Goal: Information Seeking & Learning: Learn about a topic

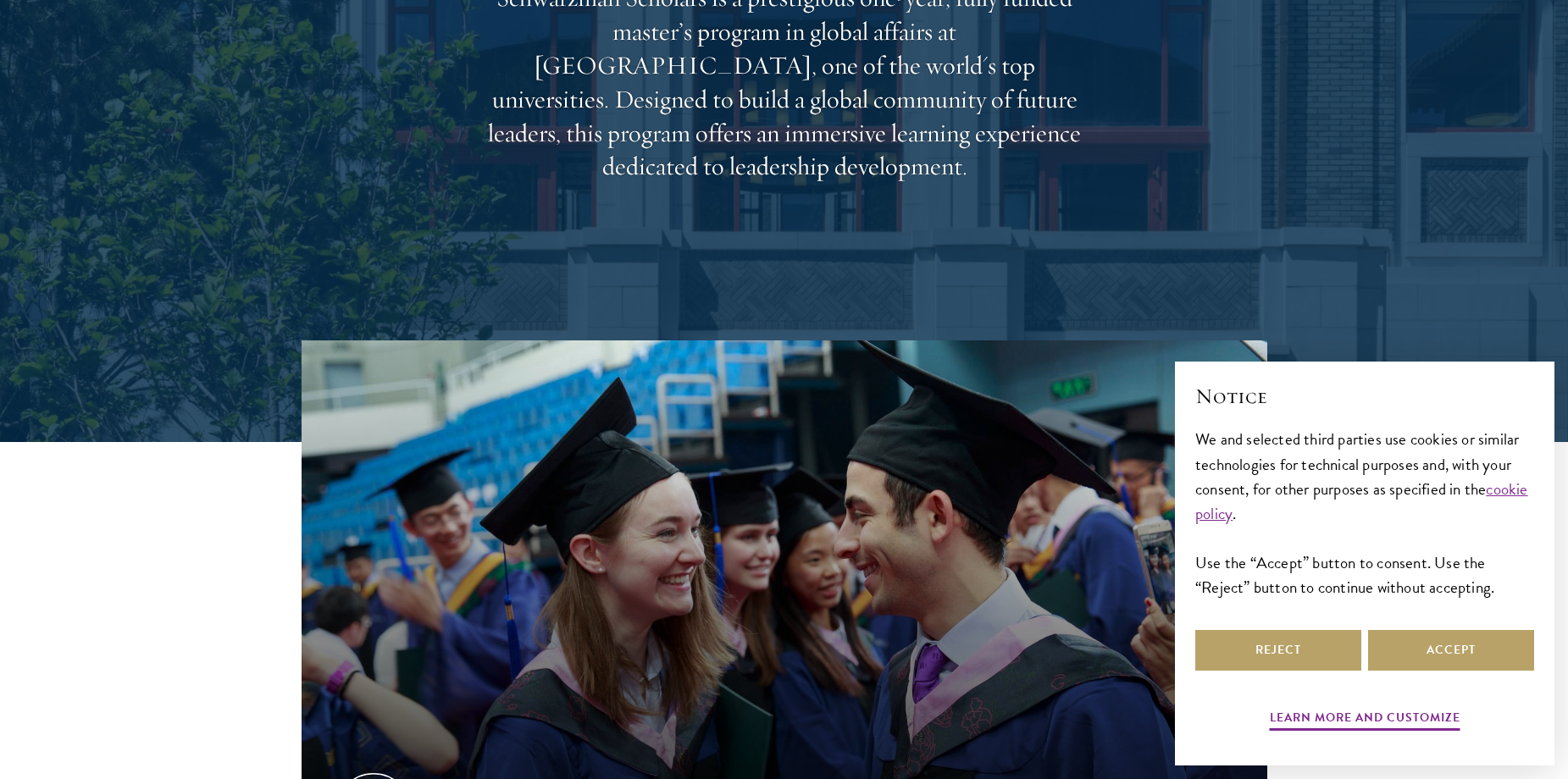
scroll to position [339, 0]
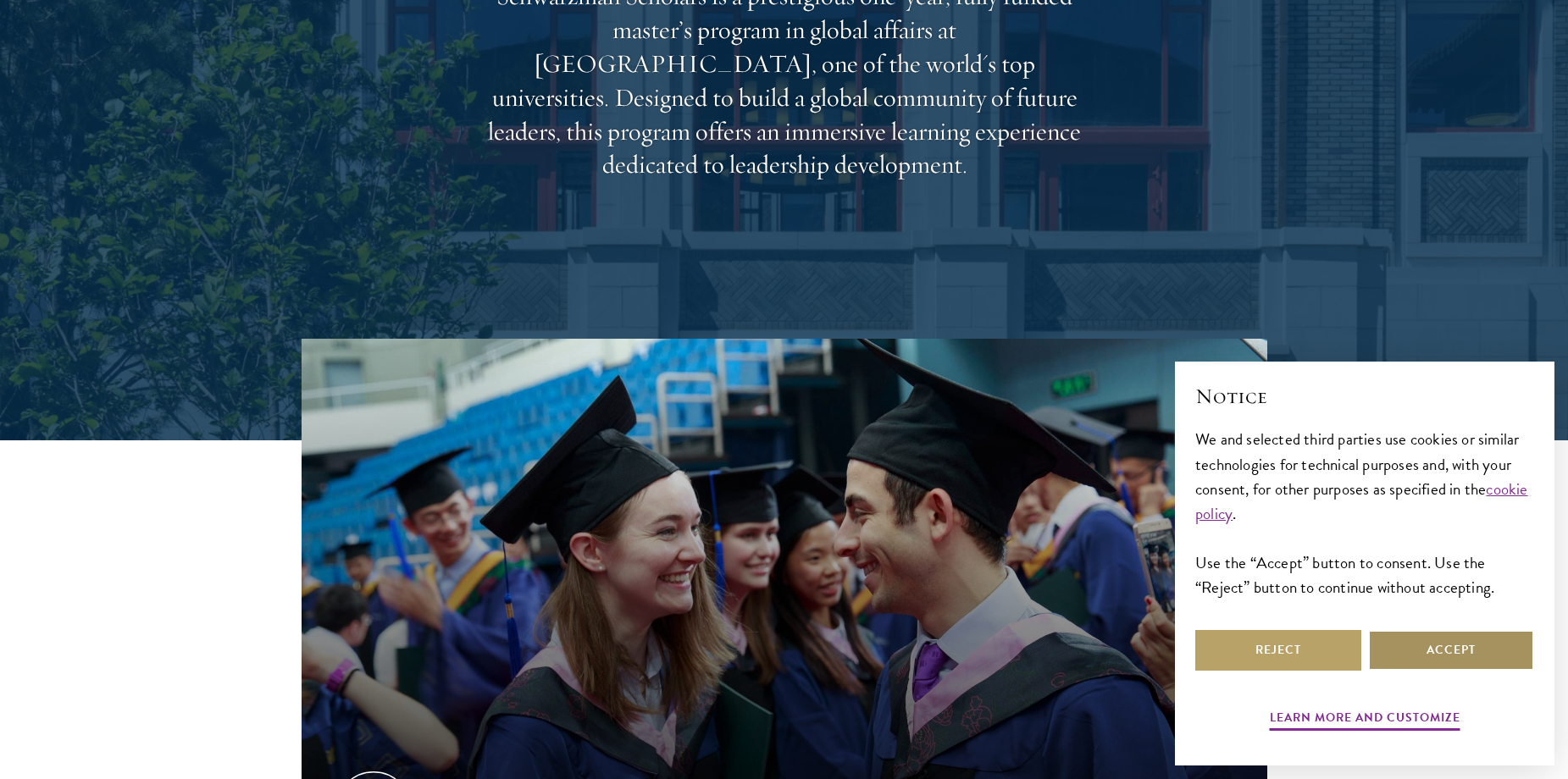
click at [1447, 662] on button "Accept" at bounding box center [1451, 651] width 166 height 41
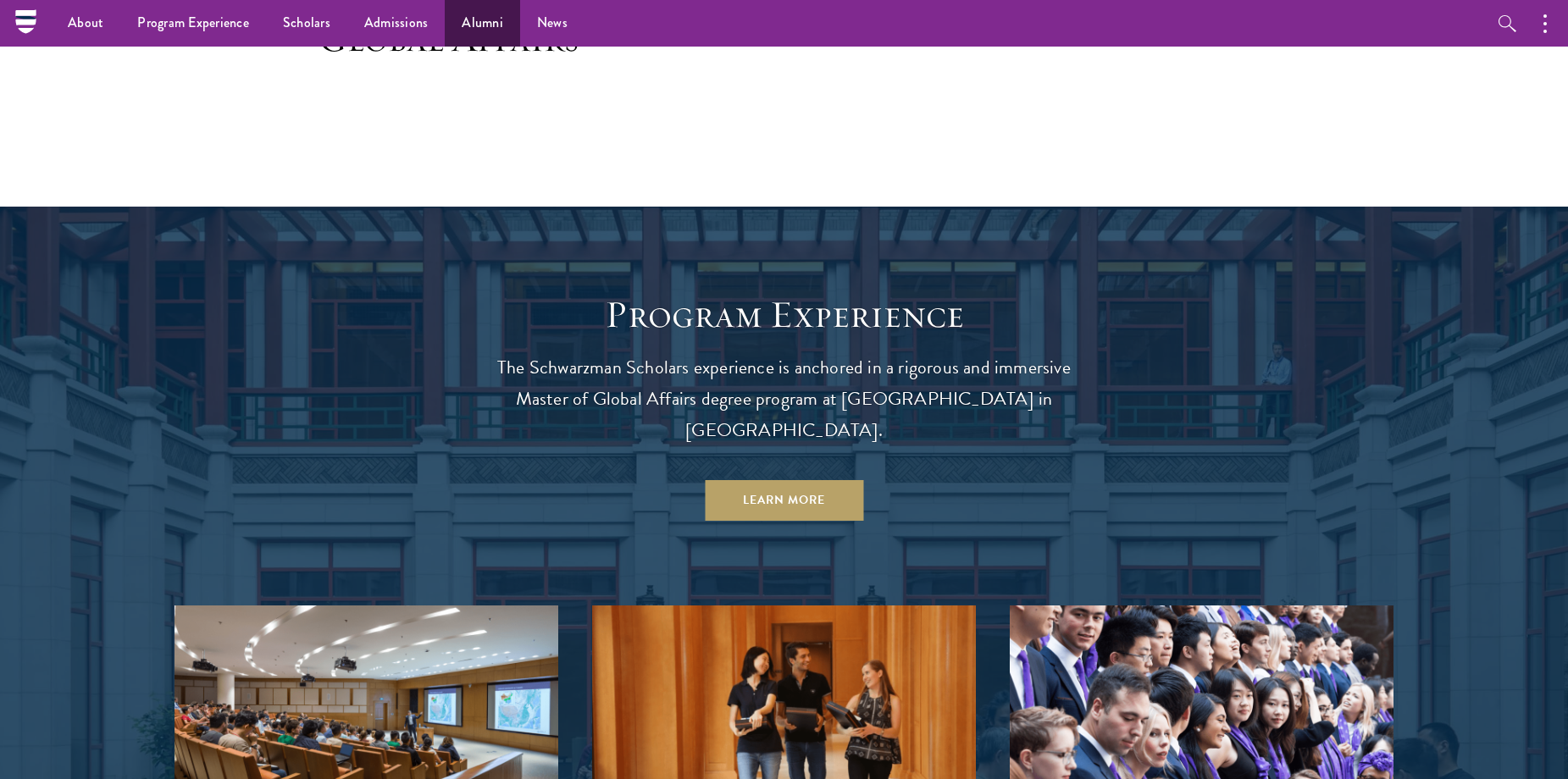
scroll to position [1232, 0]
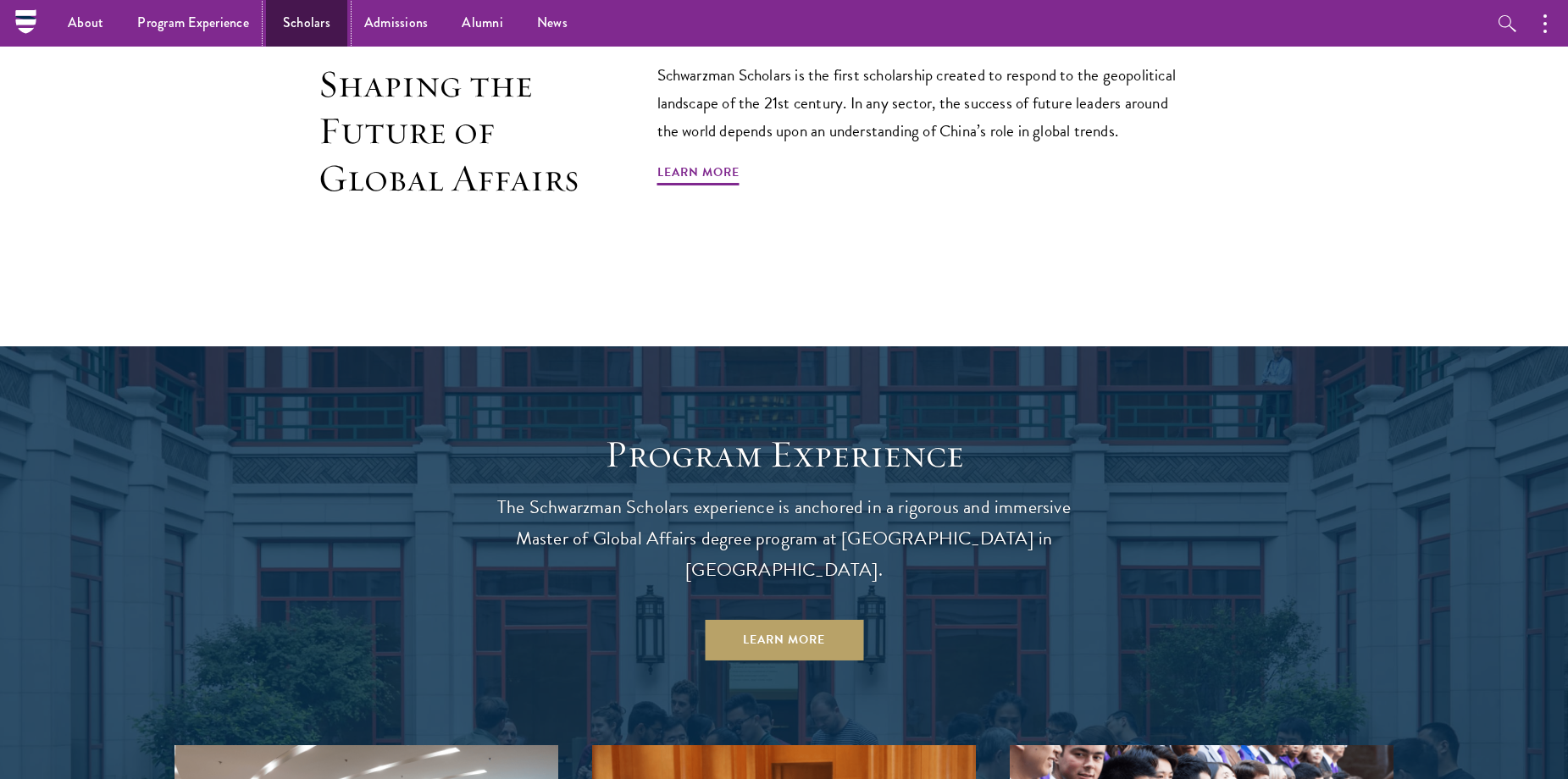
click at [324, 20] on link "Scholars" at bounding box center [307, 23] width 82 height 47
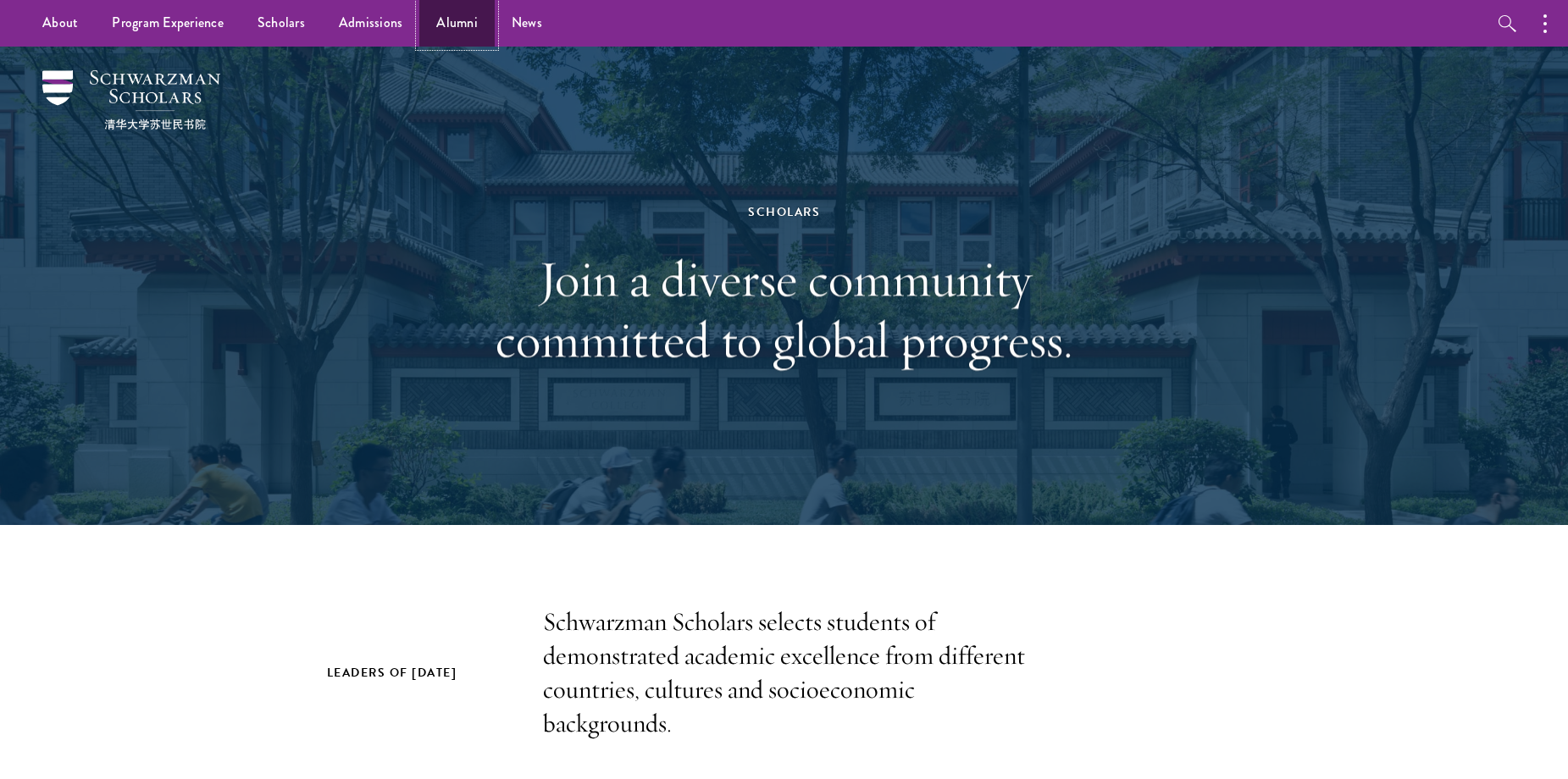
click at [443, 23] on link "Alumni" at bounding box center [457, 23] width 76 height 47
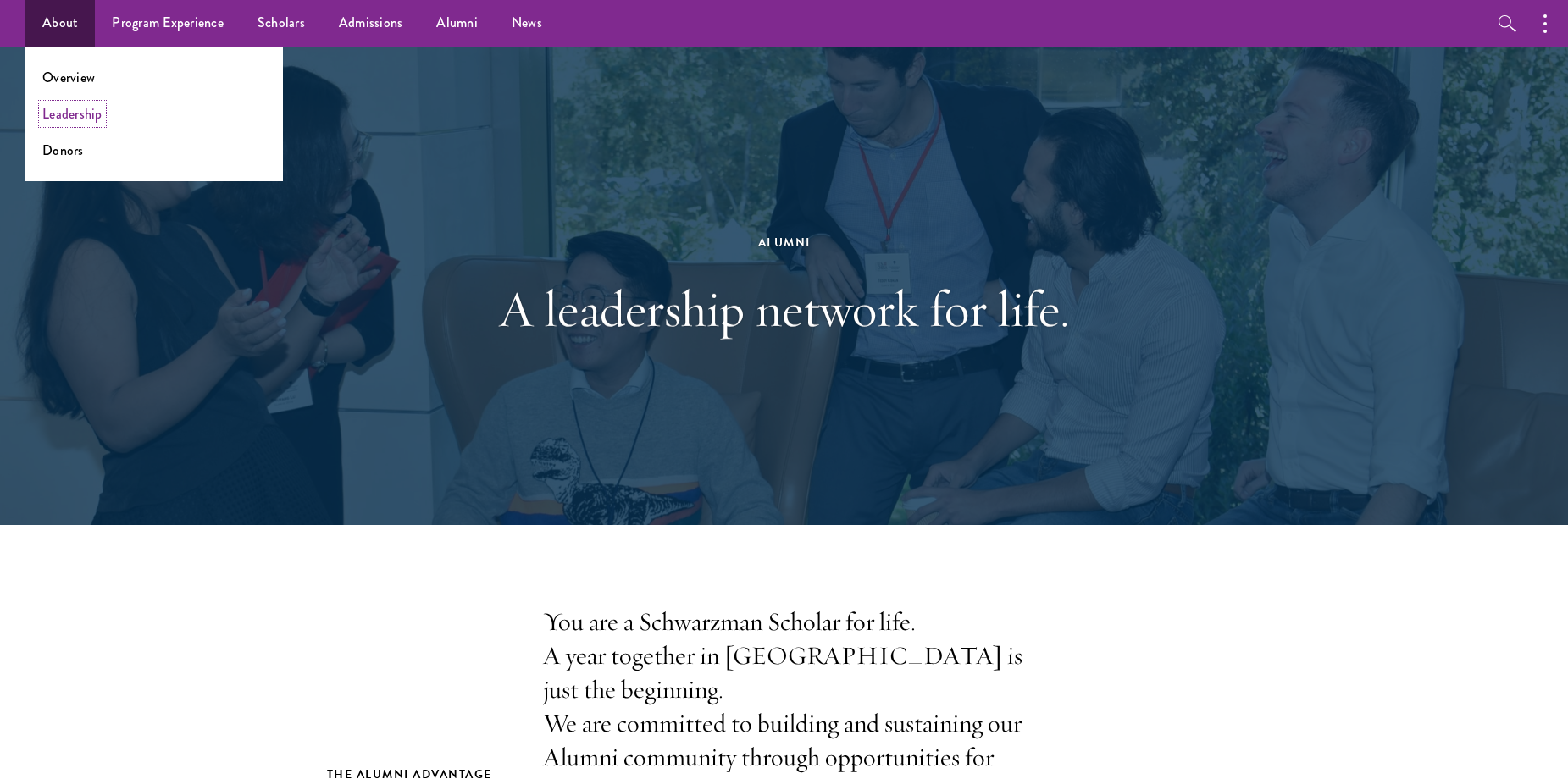
click at [68, 121] on link "Leadership" at bounding box center [72, 114] width 60 height 20
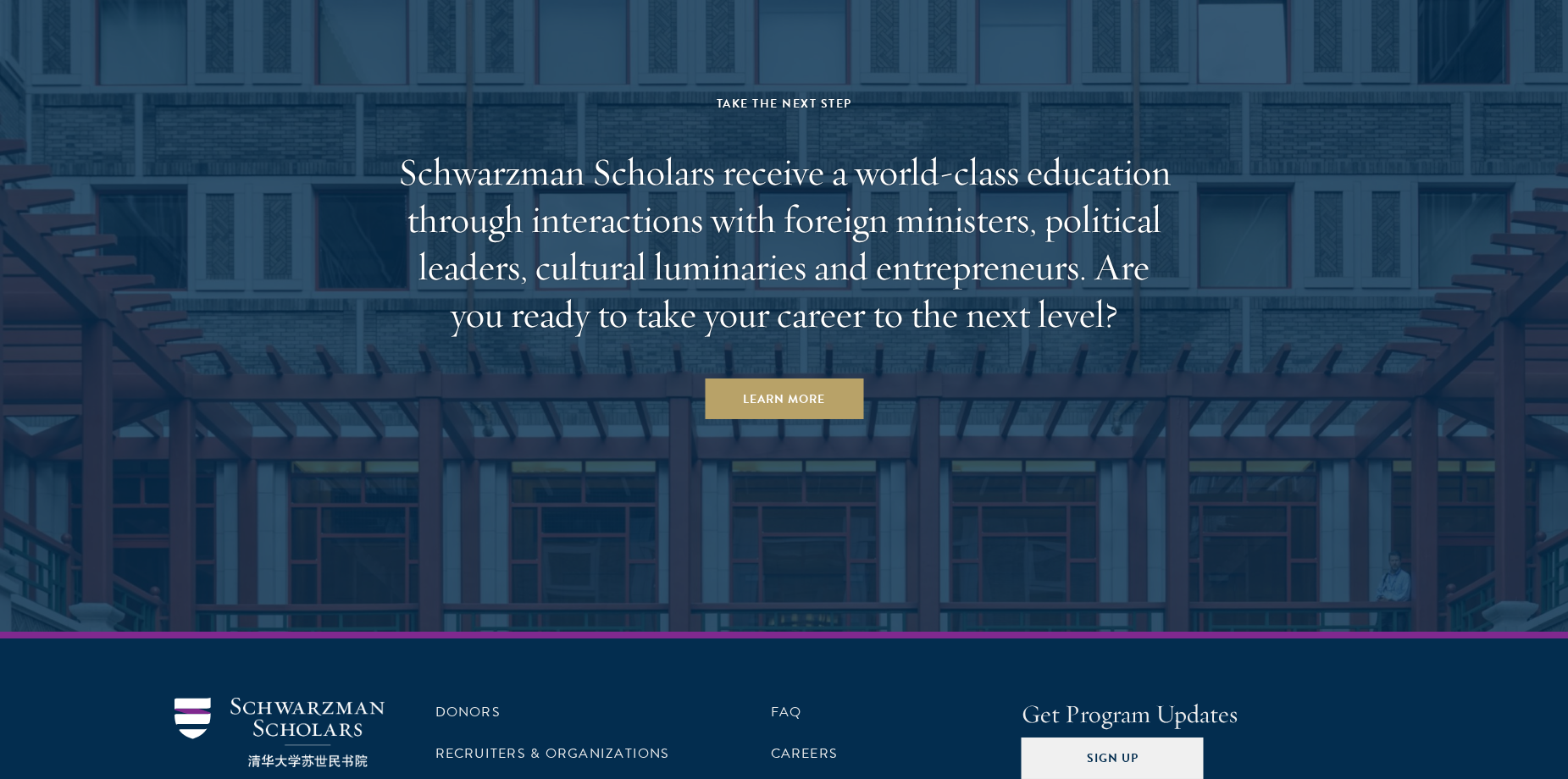
scroll to position [5895, 0]
